Goal: Transaction & Acquisition: Purchase product/service

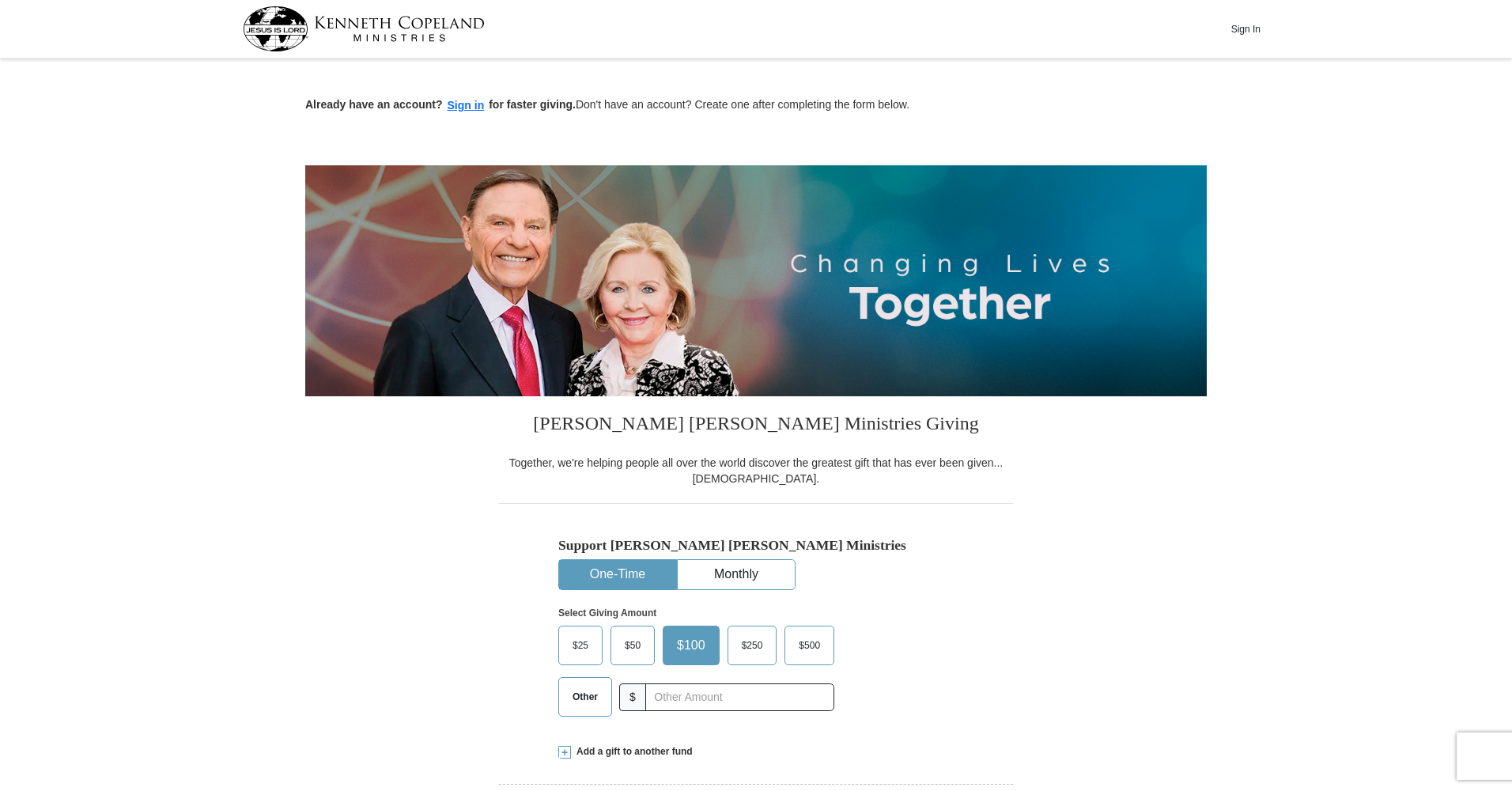
click at [629, 578] on button "One-Time" at bounding box center [618, 575] width 117 height 30
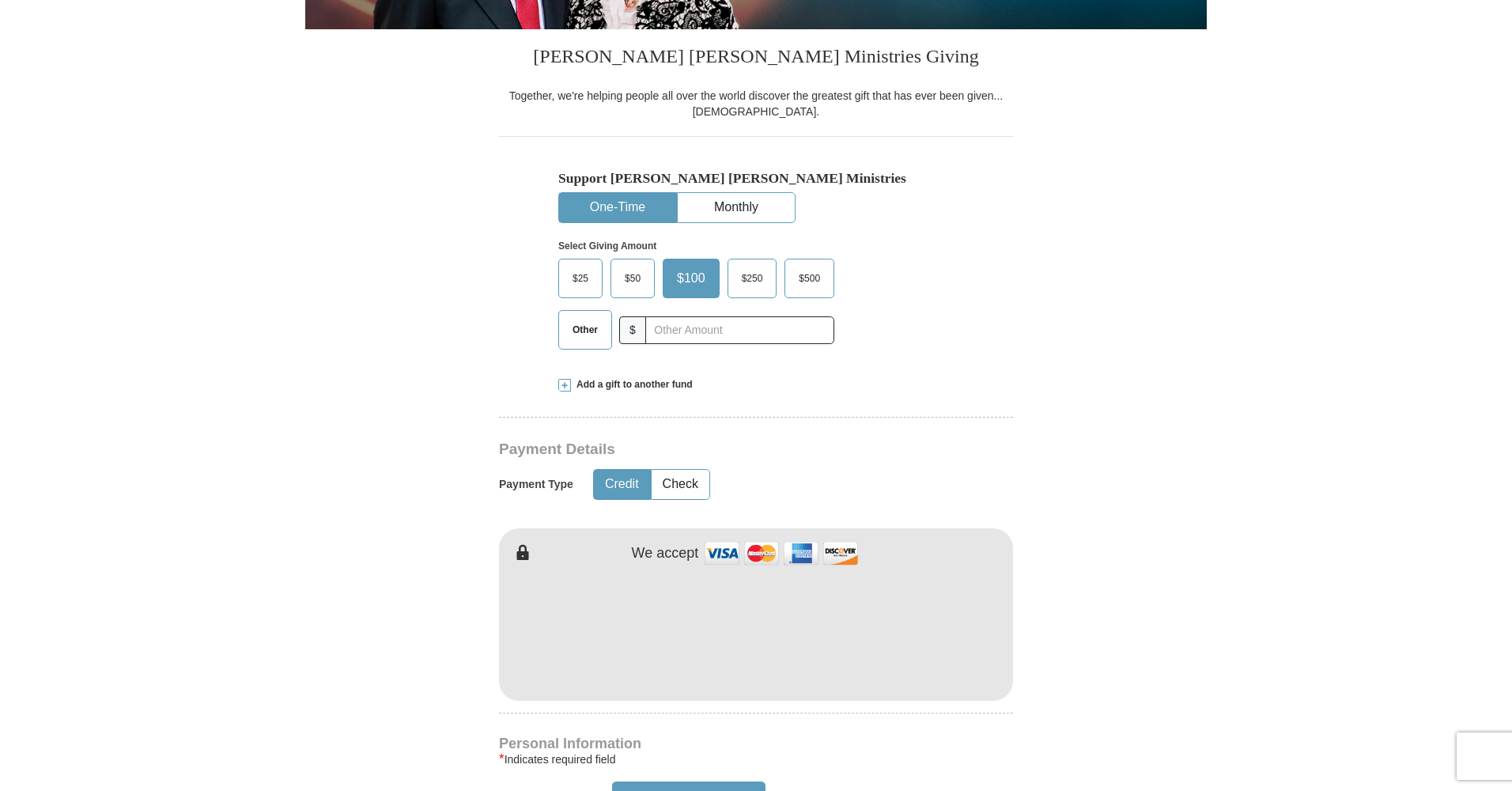
scroll to position [368, 0]
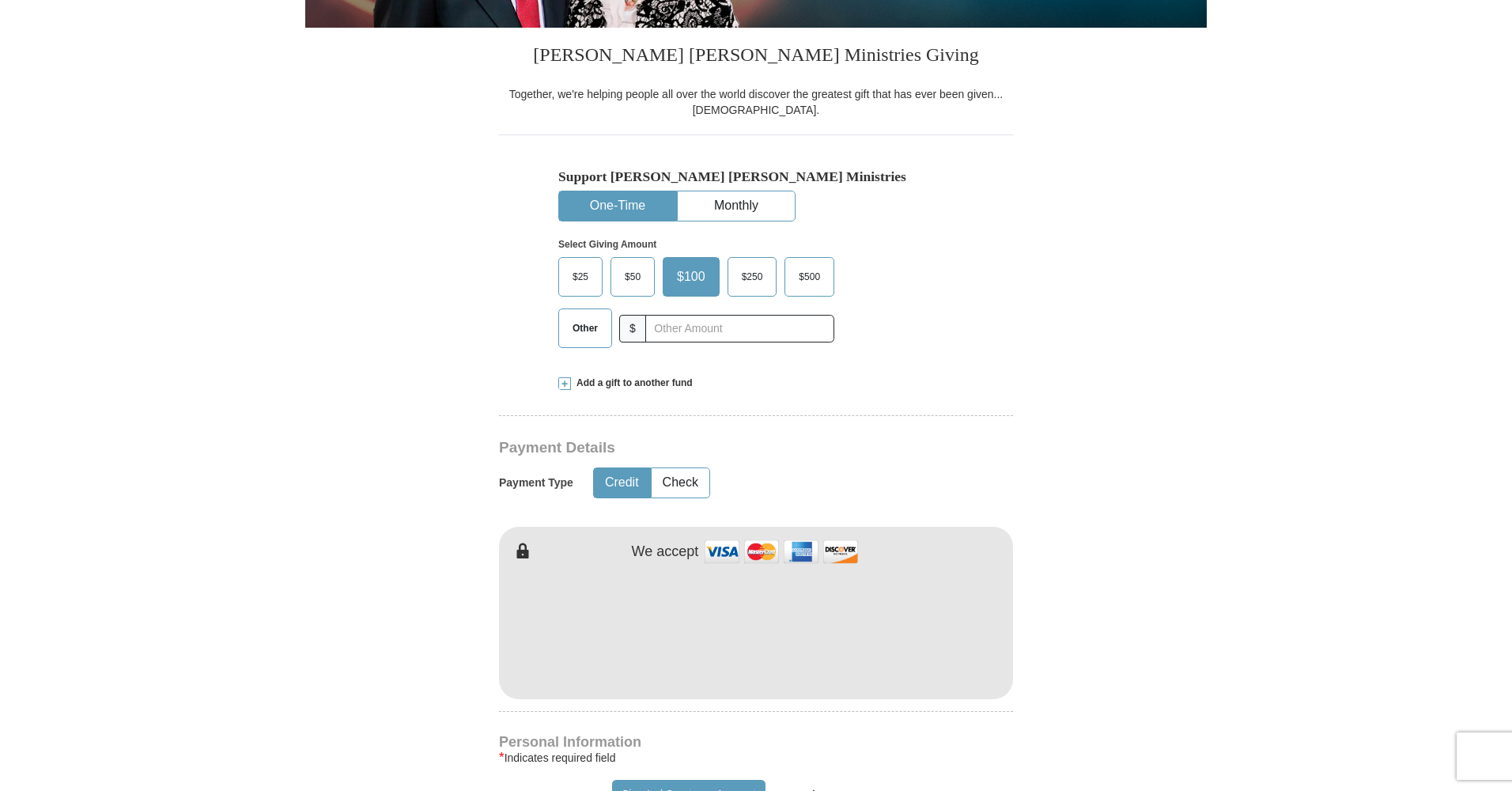
click at [566, 383] on span at bounding box center [564, 384] width 12 height 12
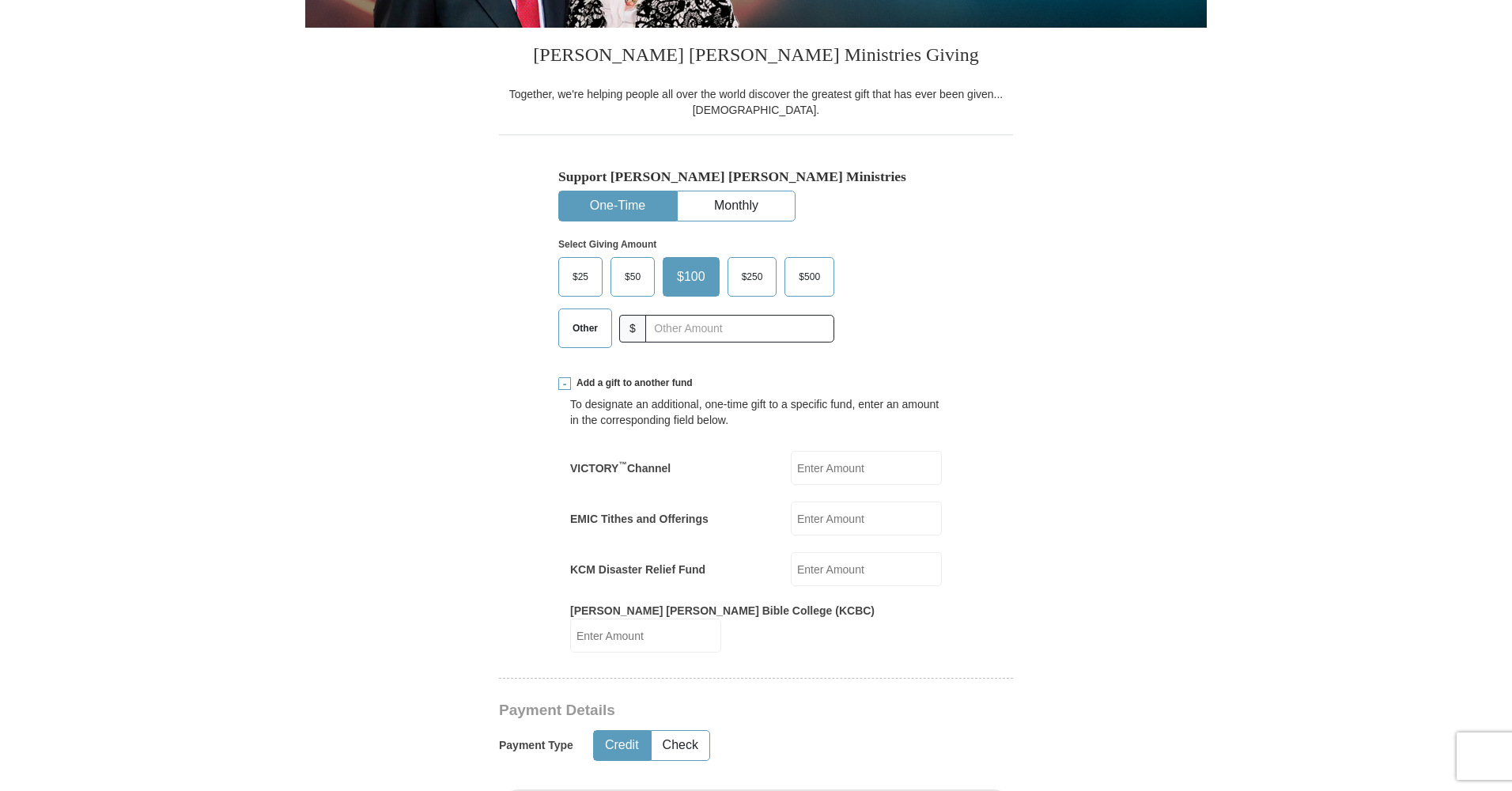
click at [581, 324] on span "Other" at bounding box center [585, 328] width 41 height 24
click at [0, 0] on input "Other" at bounding box center [0, 0] width 0 height 0
click at [839, 521] on input "EMIC Tithes and Offerings" at bounding box center [866, 518] width 151 height 34
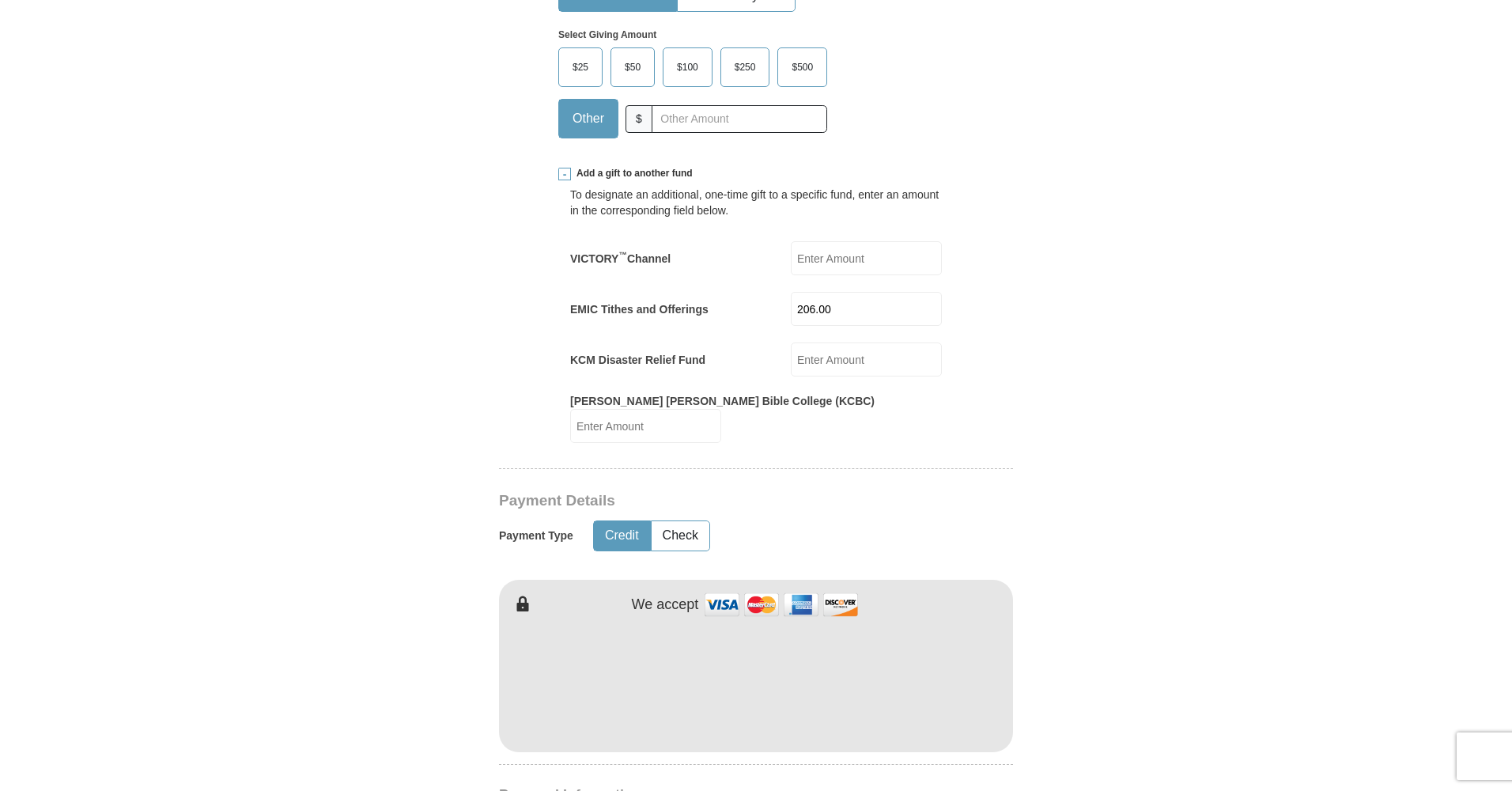
scroll to position [573, 0]
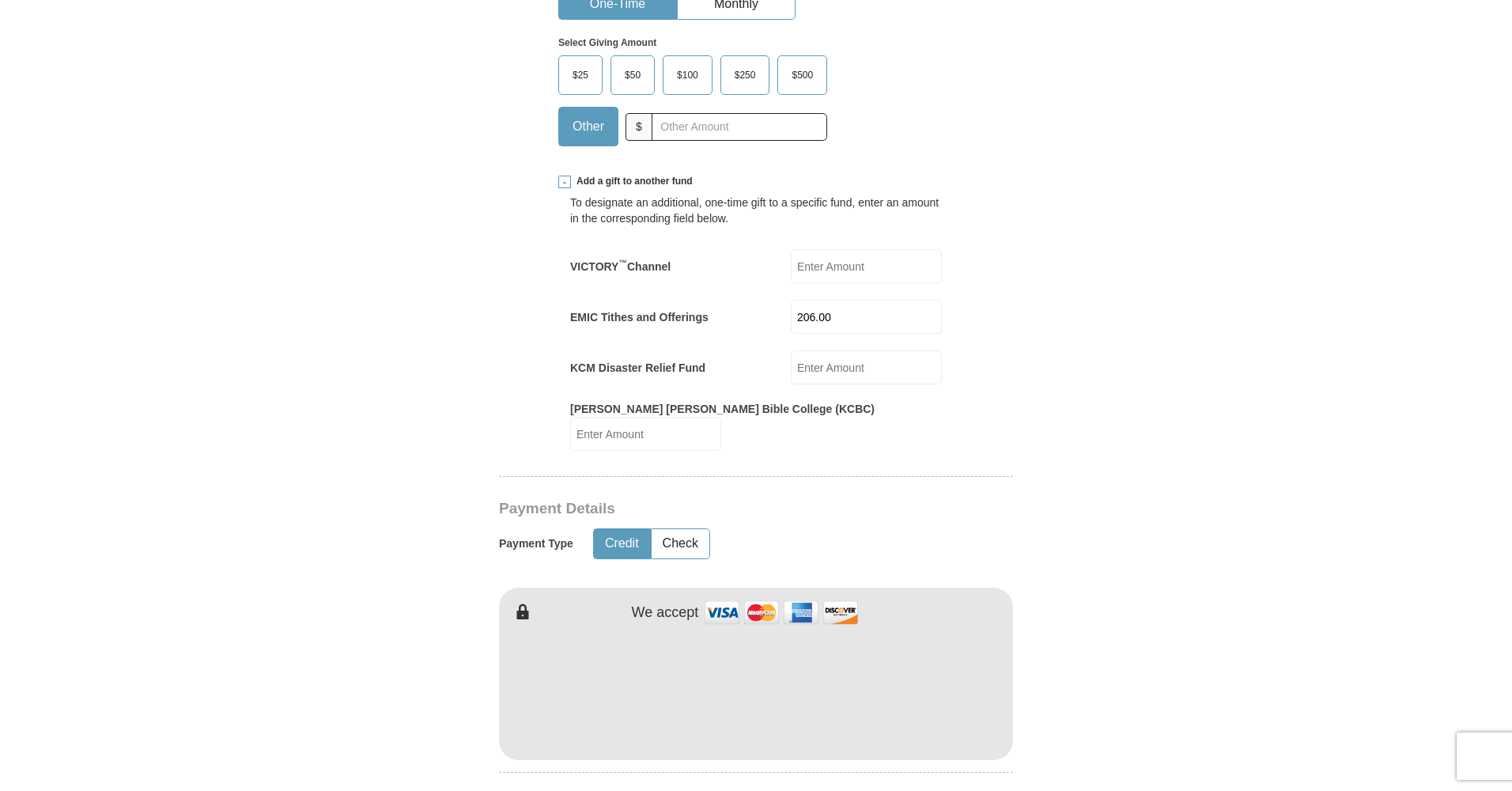
type input "206.00"
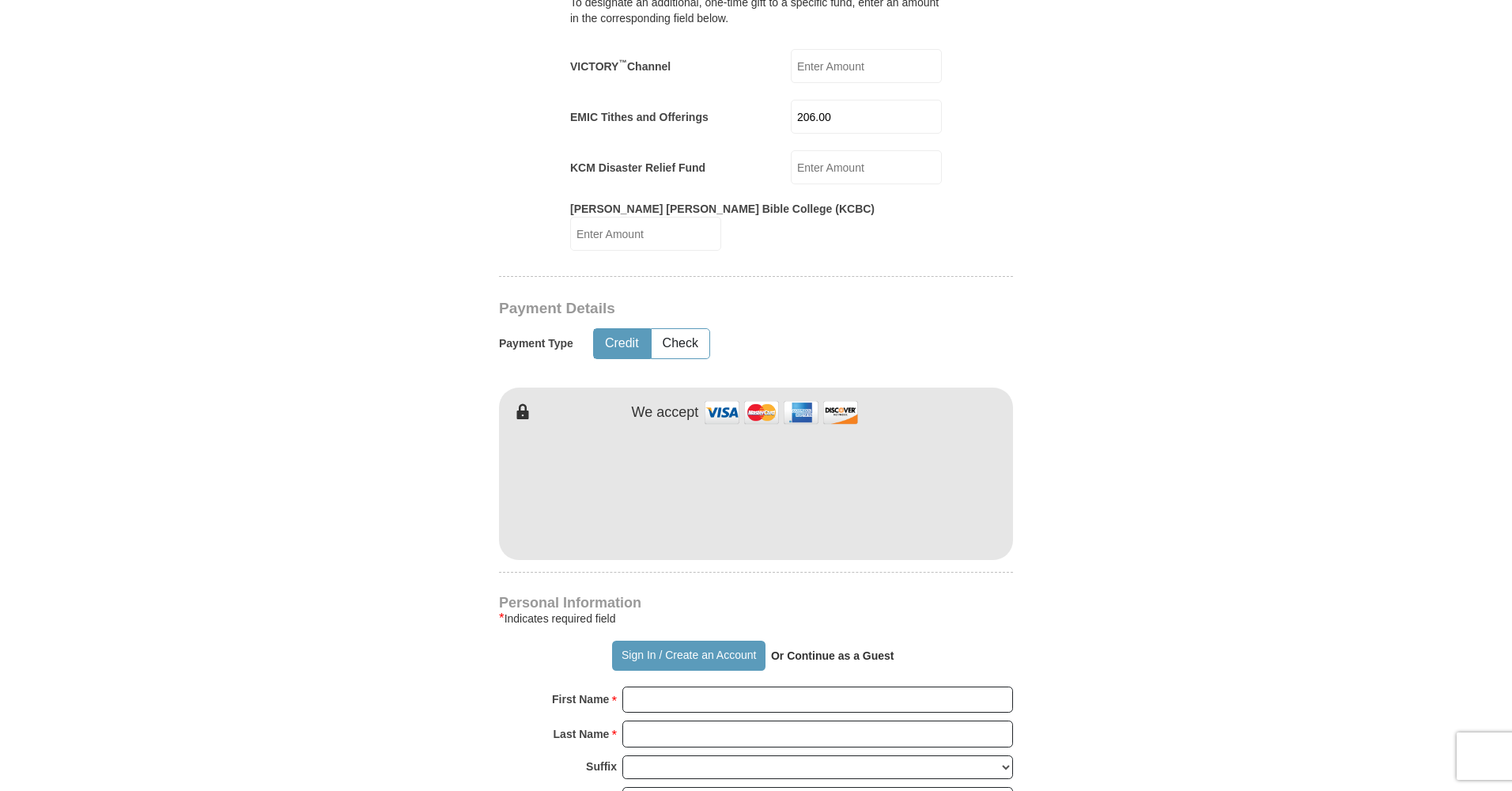
scroll to position [774, 0]
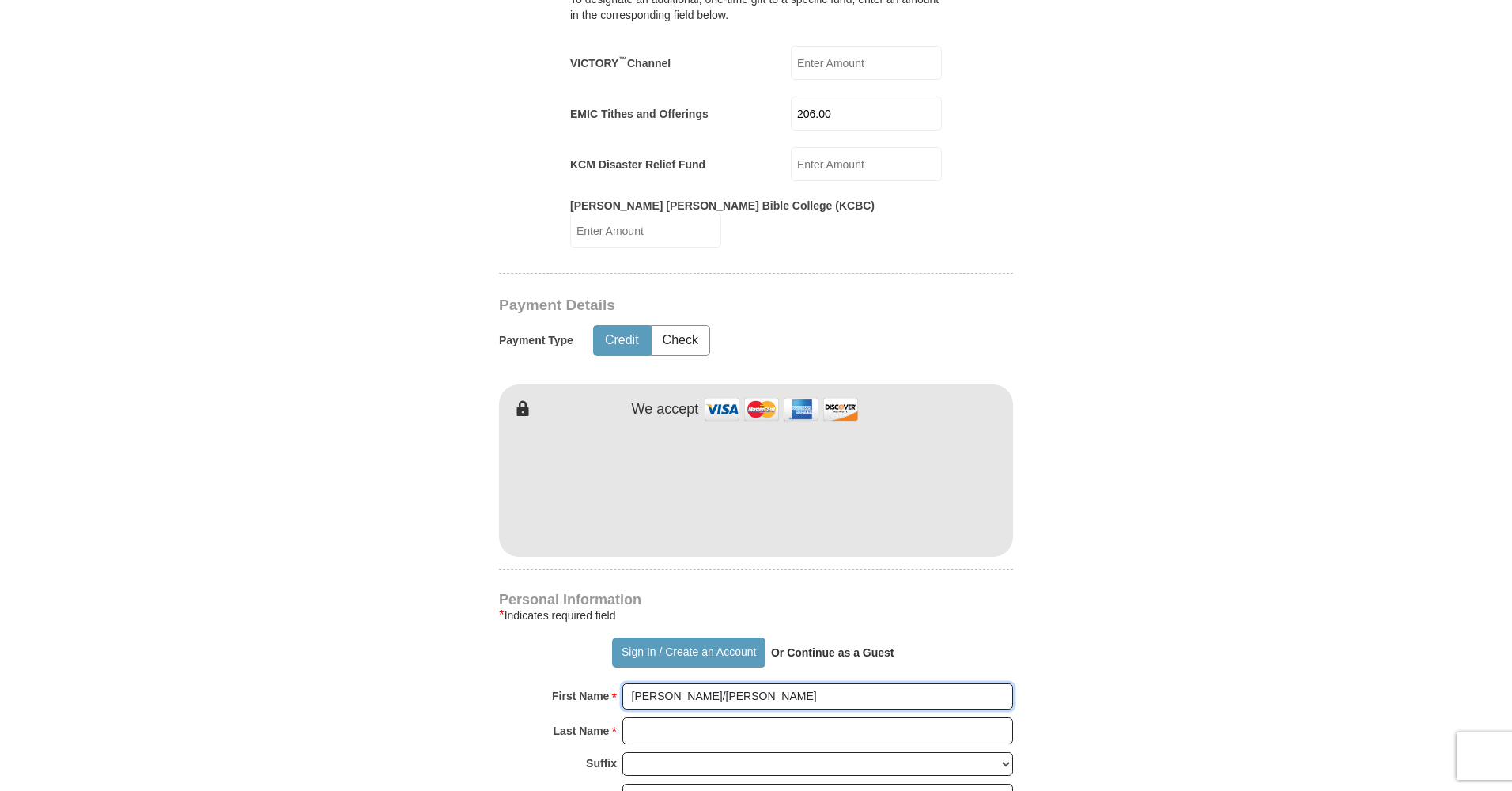
type input "[PERSON_NAME]/[PERSON_NAME]"
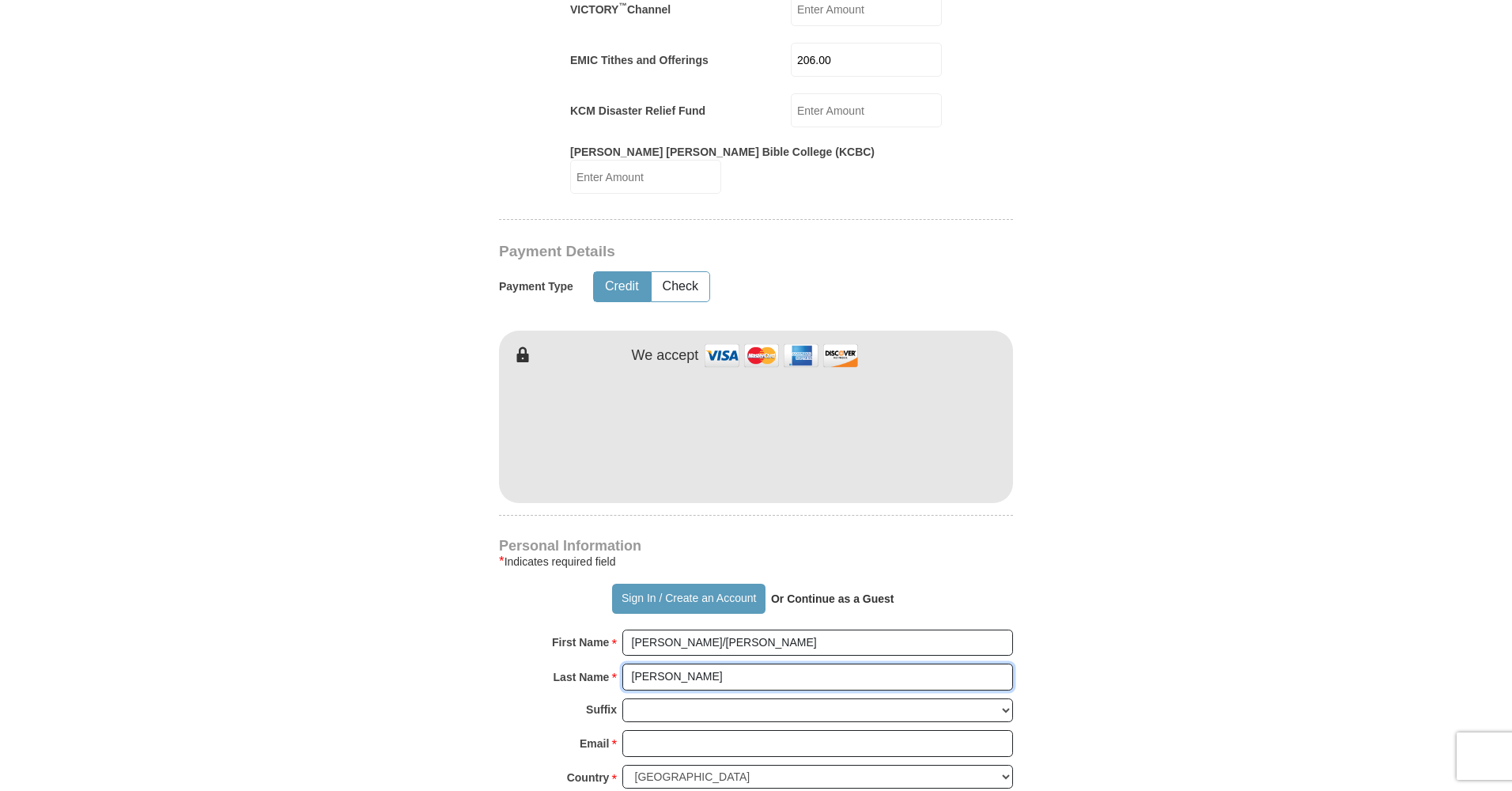
scroll to position [868, 0]
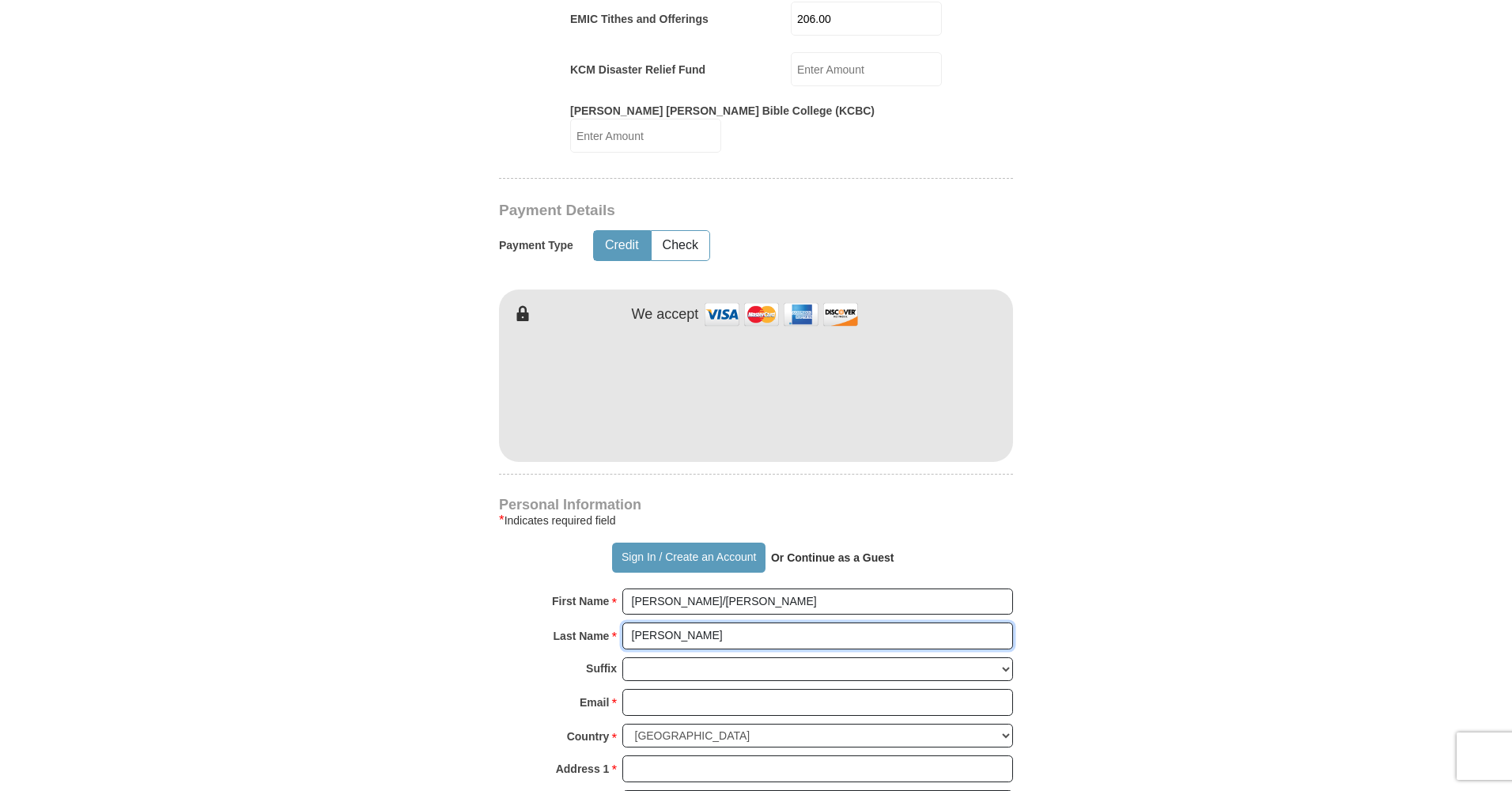
type input "[PERSON_NAME]"
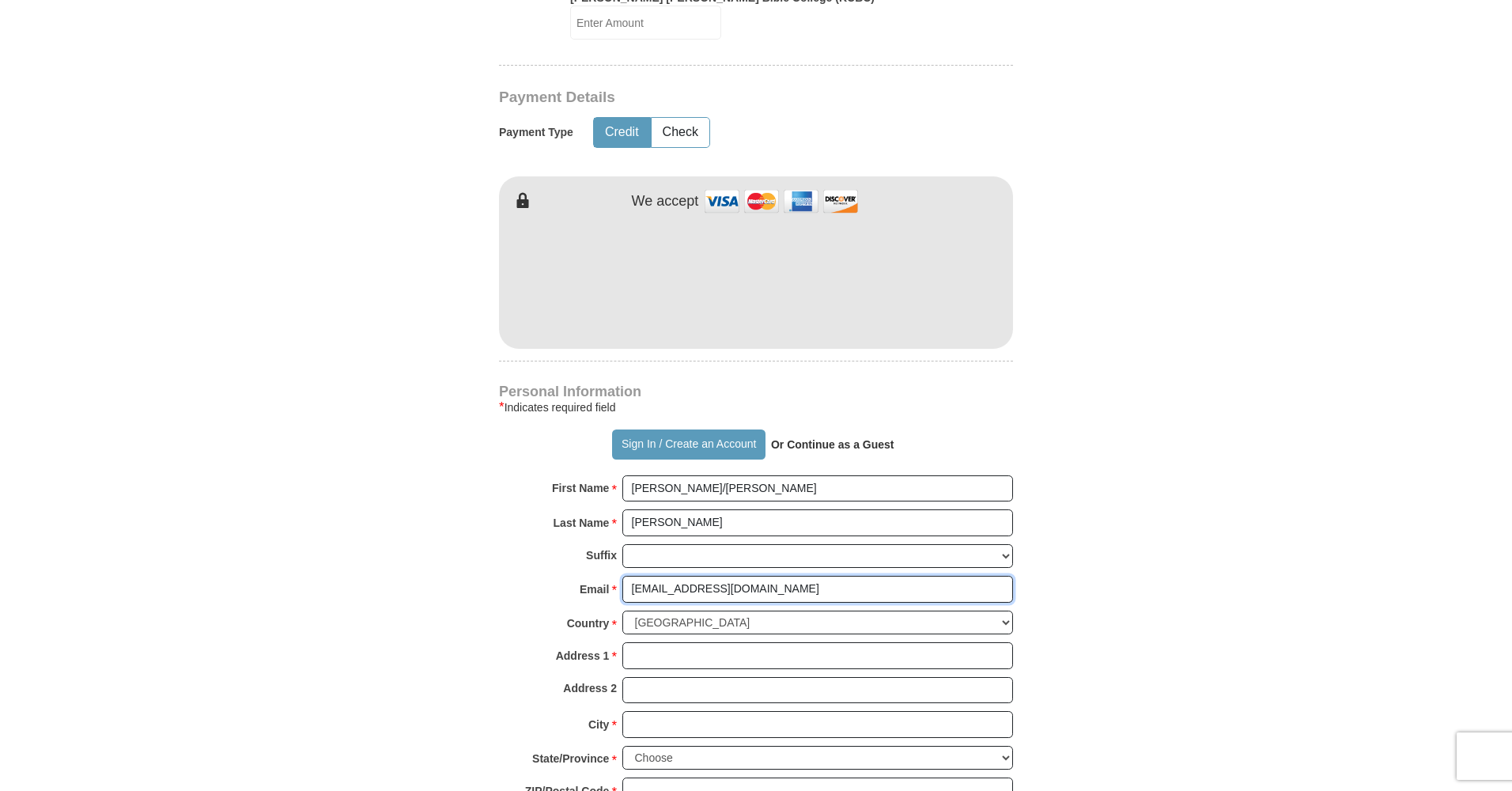
scroll to position [1007, 0]
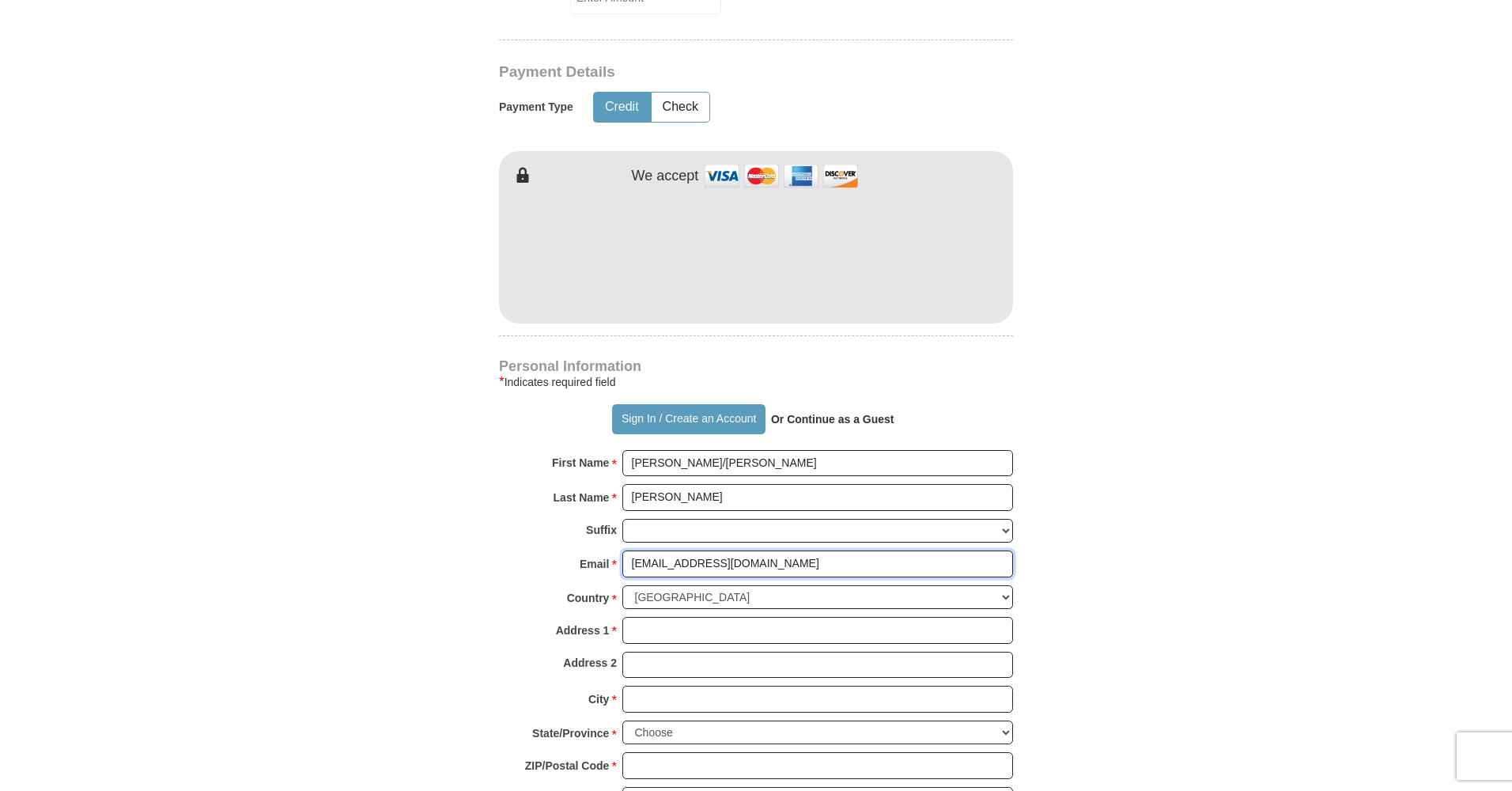
type input "[EMAIL_ADDRESS][DOMAIN_NAME]"
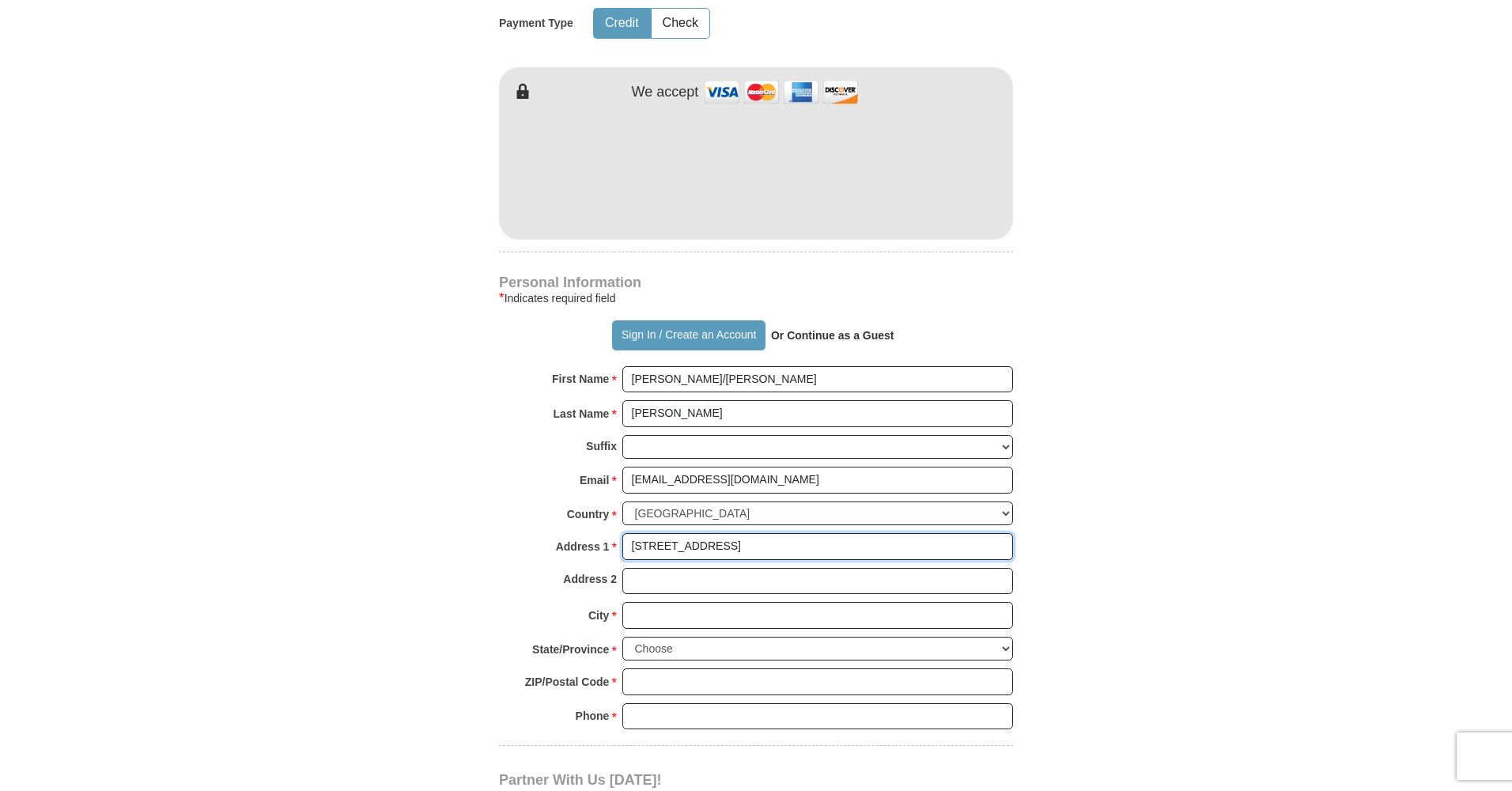
scroll to position [1109, 0]
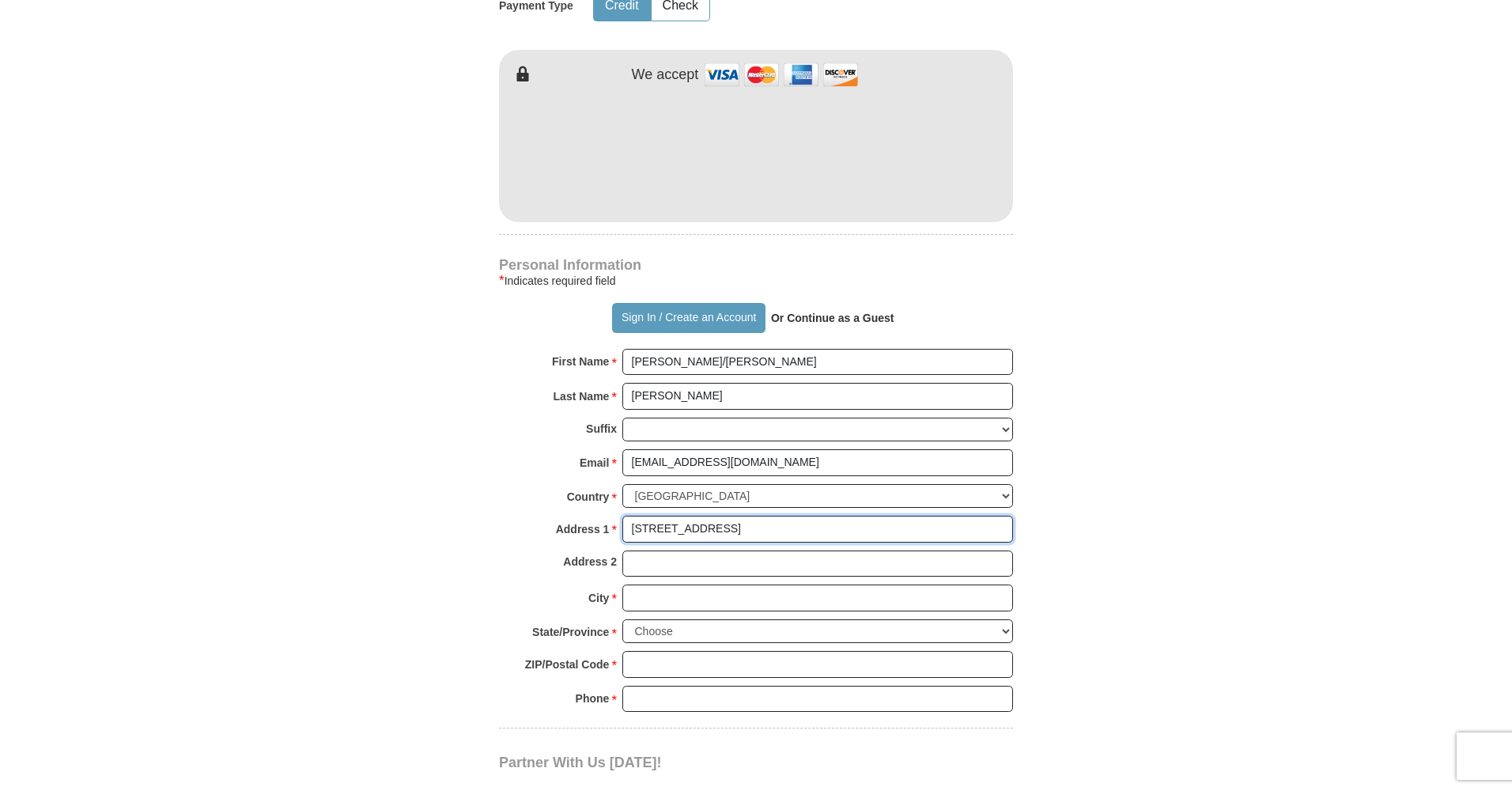
type input "[STREET_ADDRESS]"
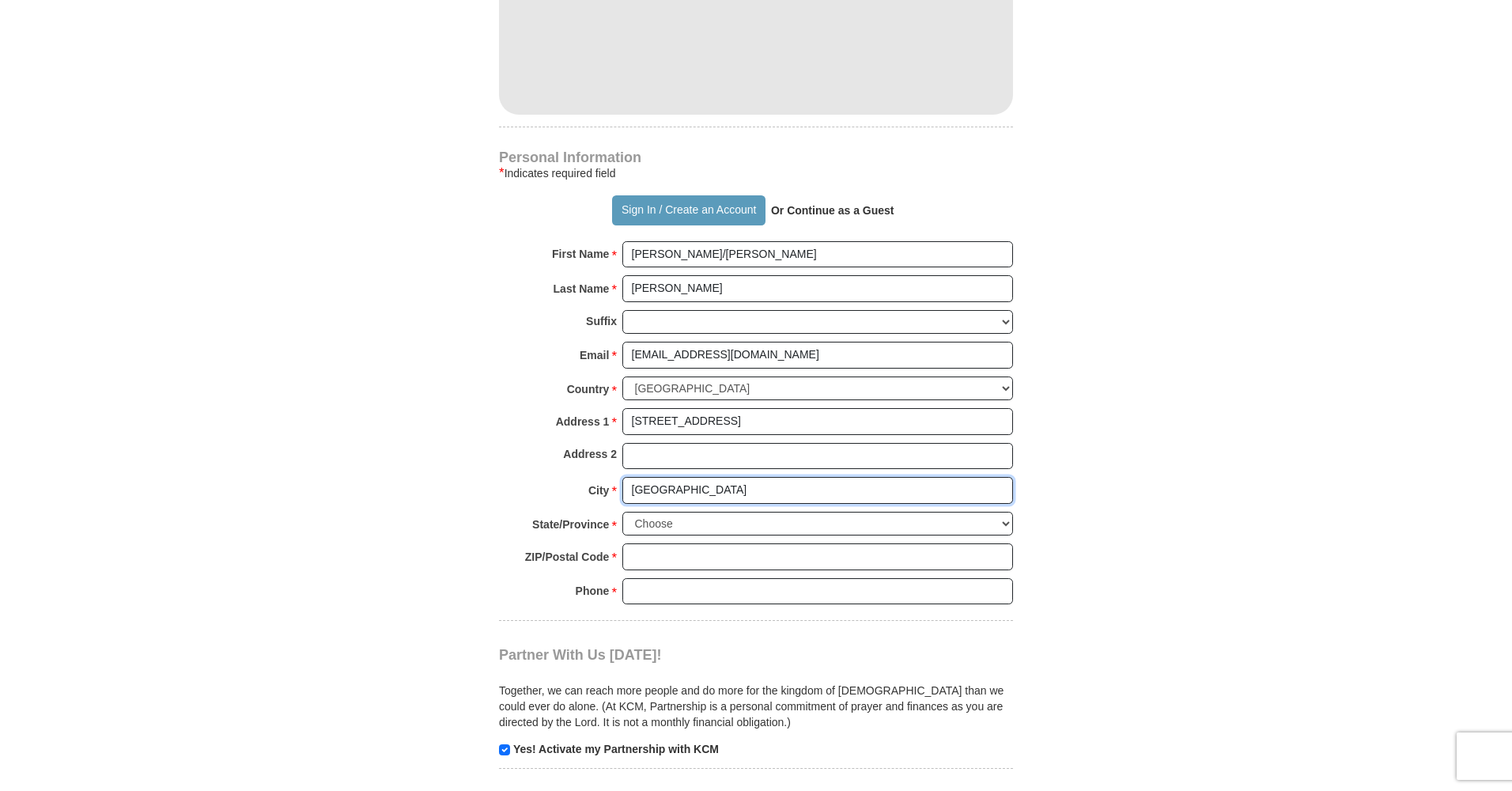
scroll to position [1221, 0]
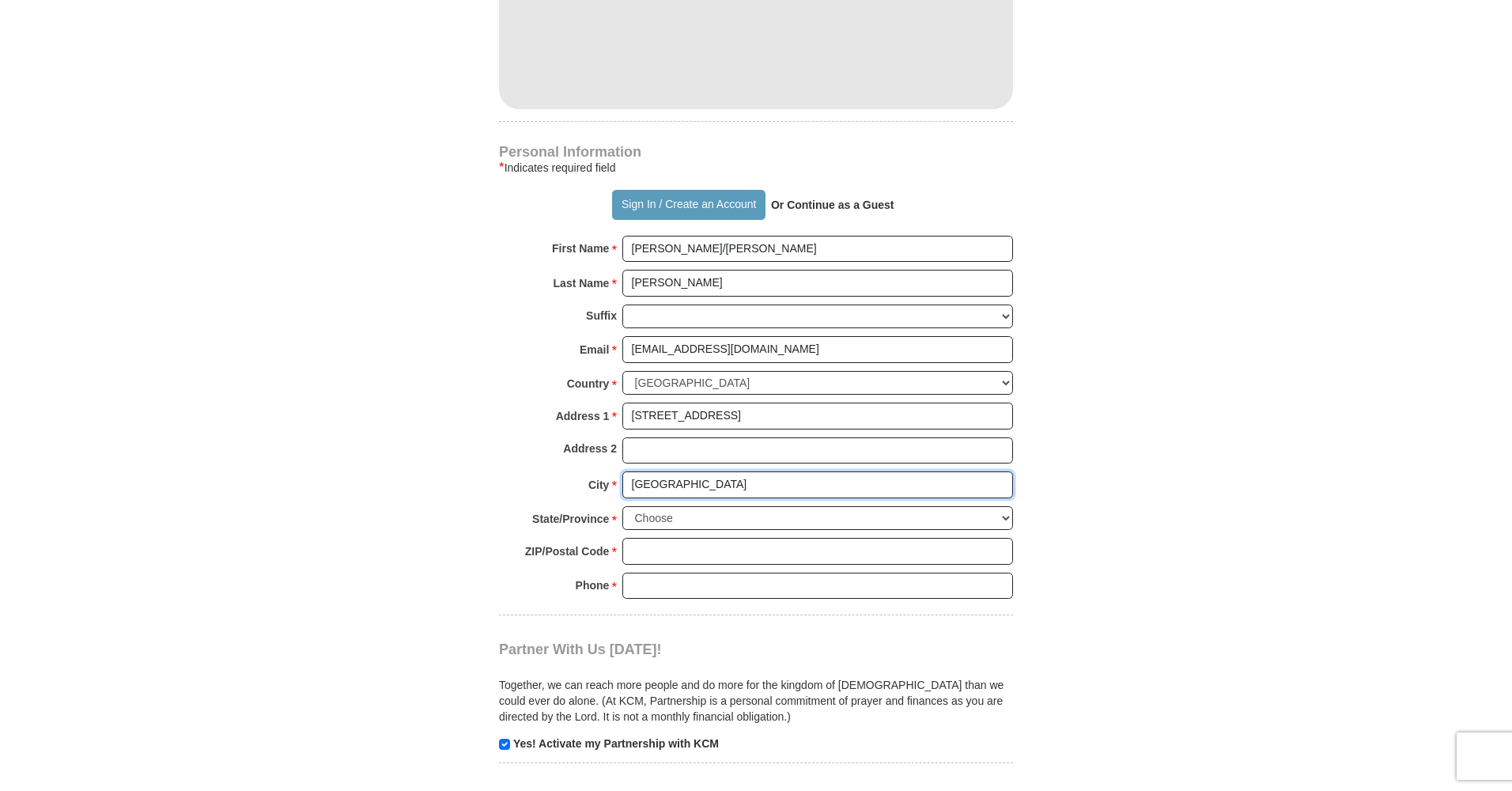
type input "[GEOGRAPHIC_DATA]"
select select "NH"
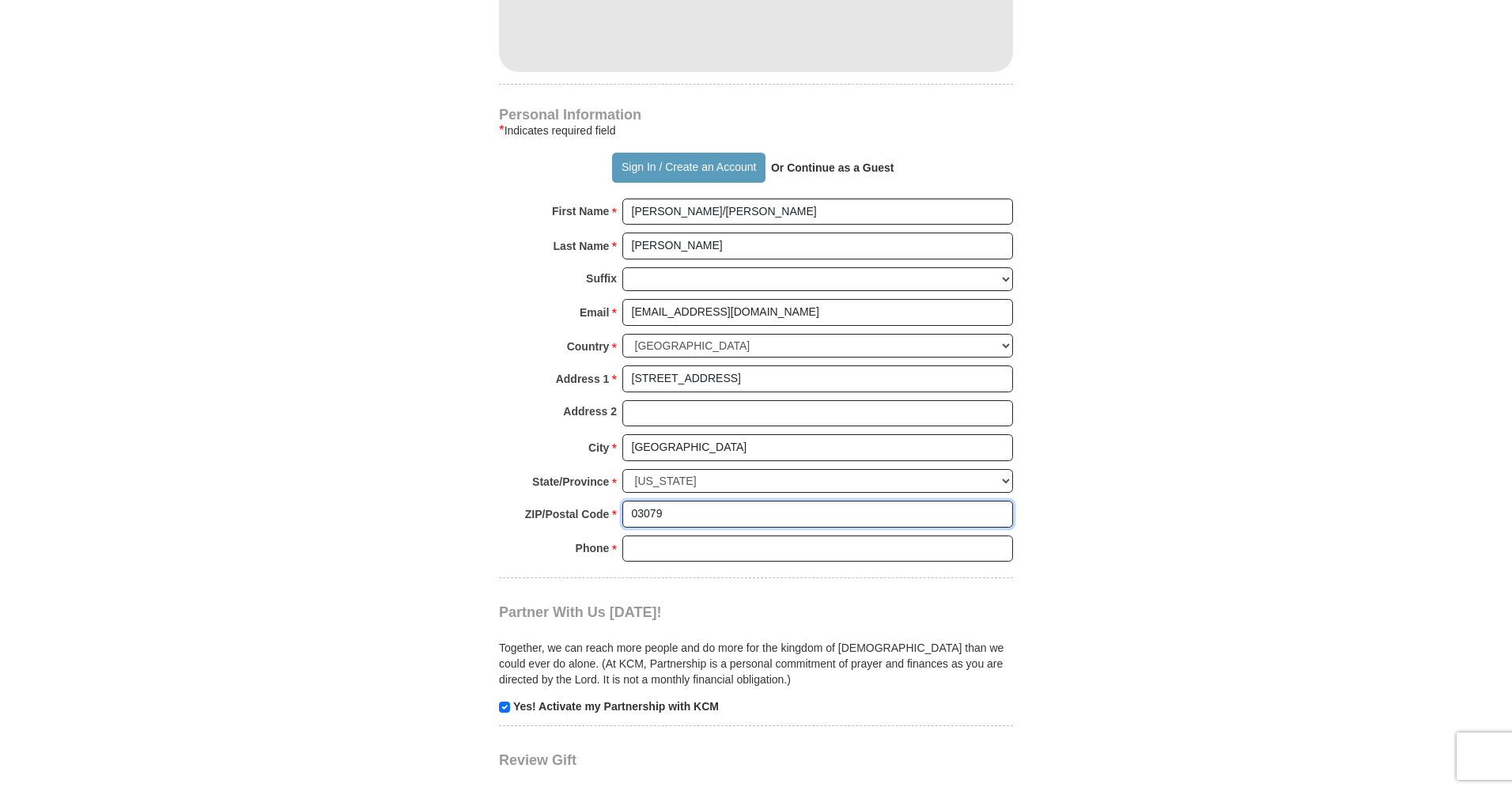
scroll to position [1272, 0]
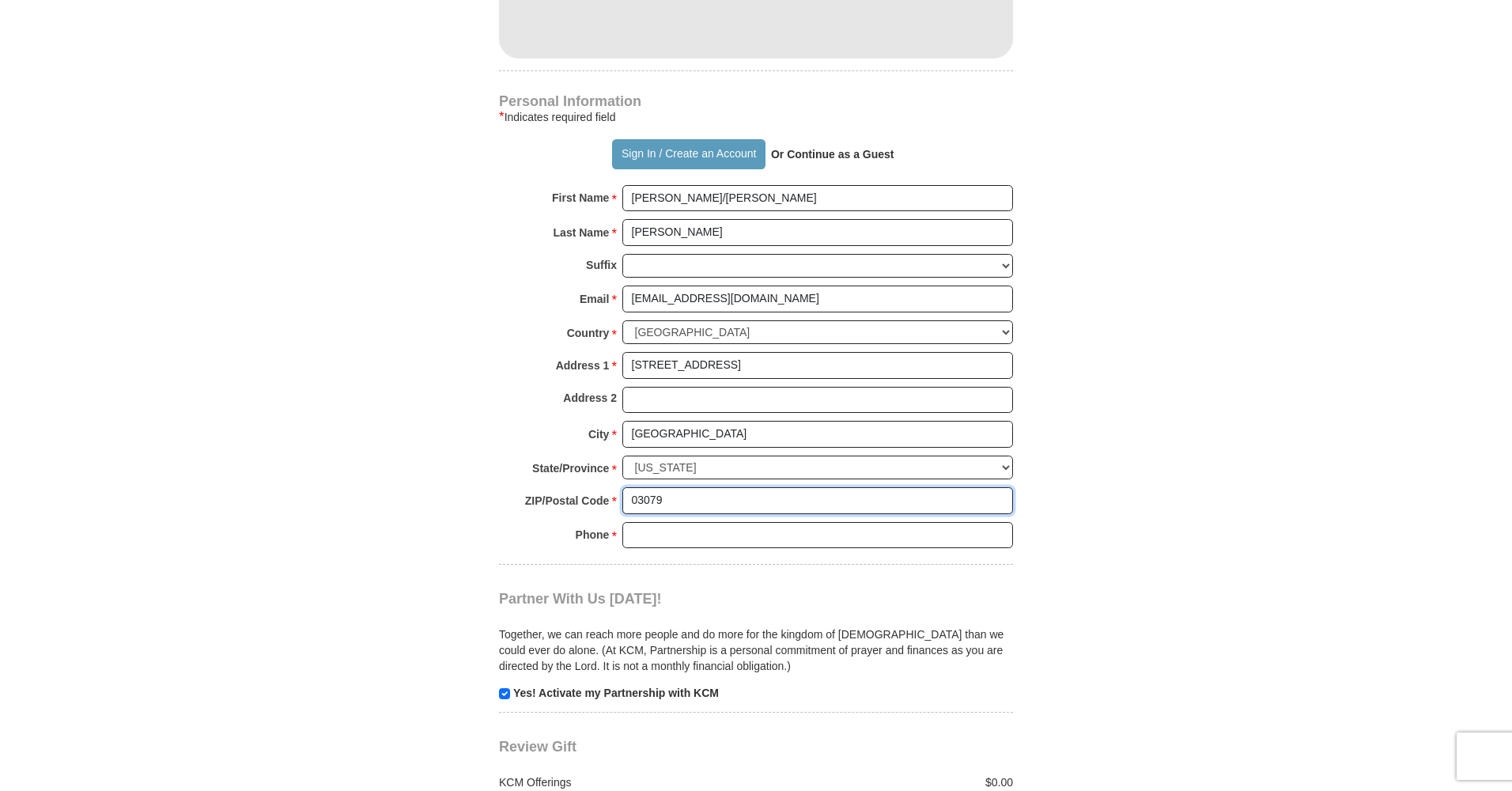
type input "03079"
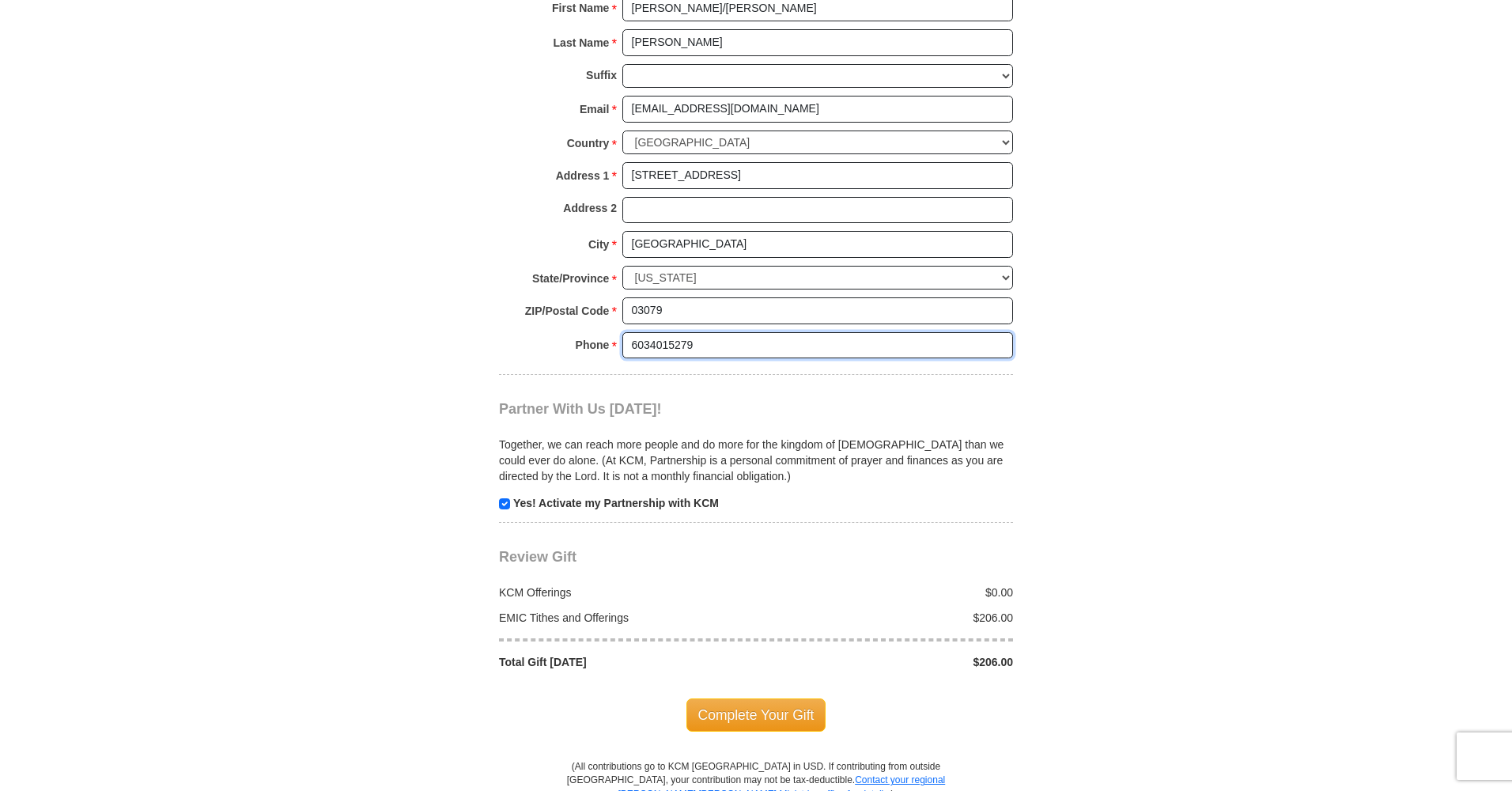
scroll to position [1464, 0]
type input "6034015279"
click at [506, 496] on input "checkbox" at bounding box center [505, 502] width 11 height 11
checkbox input "false"
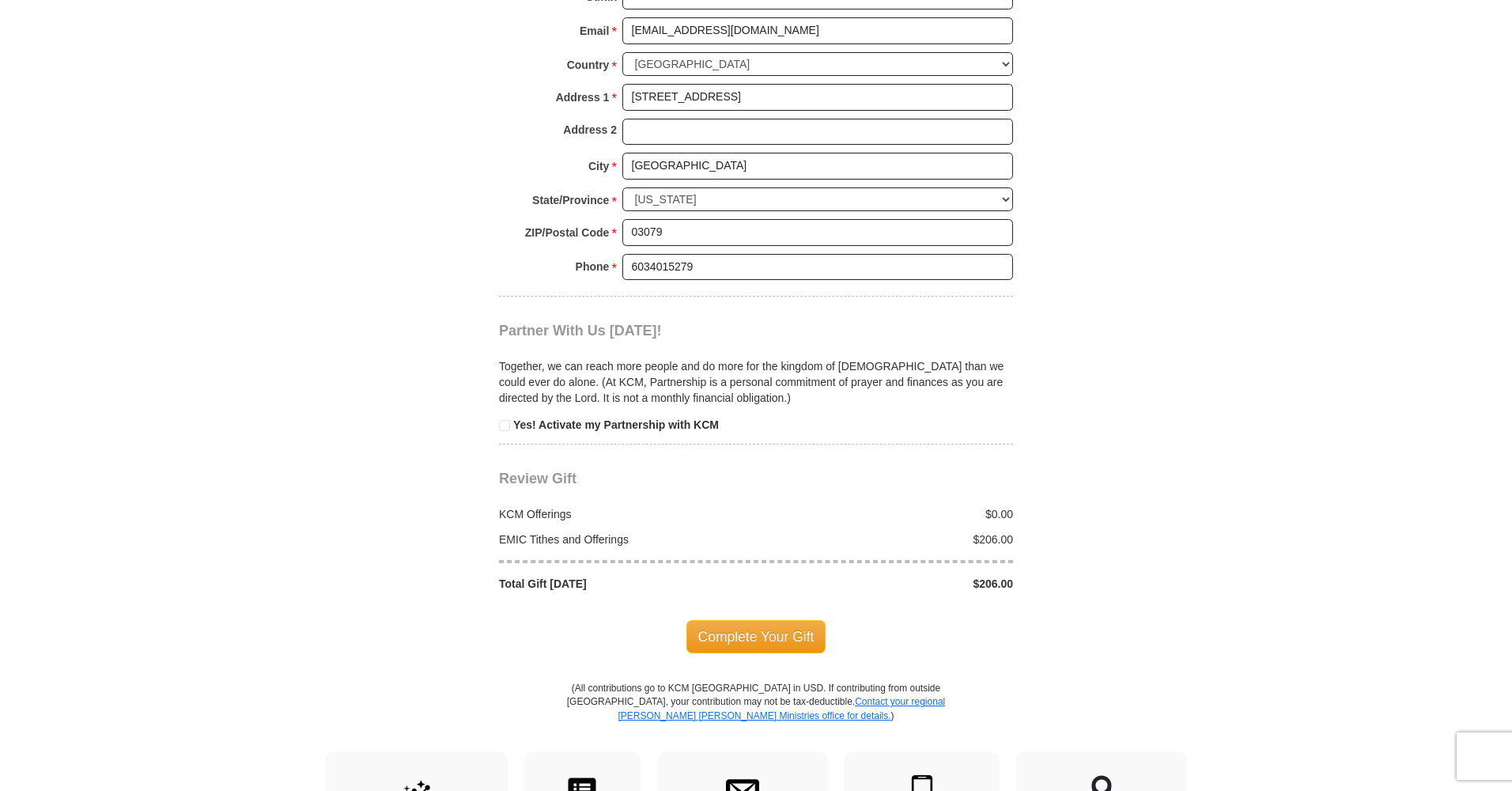
scroll to position [1544, 0]
click at [781, 617] on span "Complete Your Gift" at bounding box center [756, 633] width 140 height 33
